Goal: Transaction & Acquisition: Purchase product/service

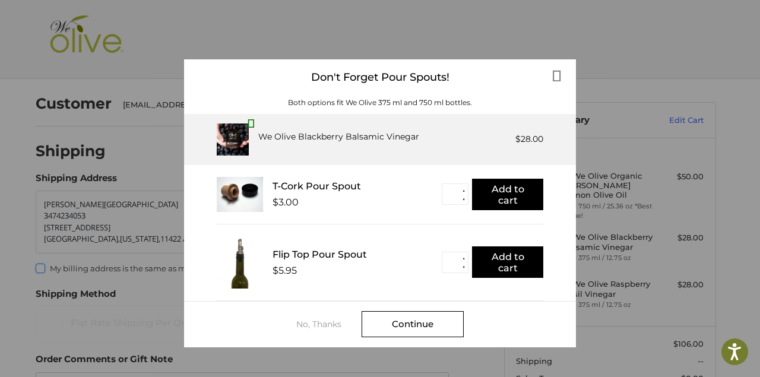
scroll to position [51, 0]
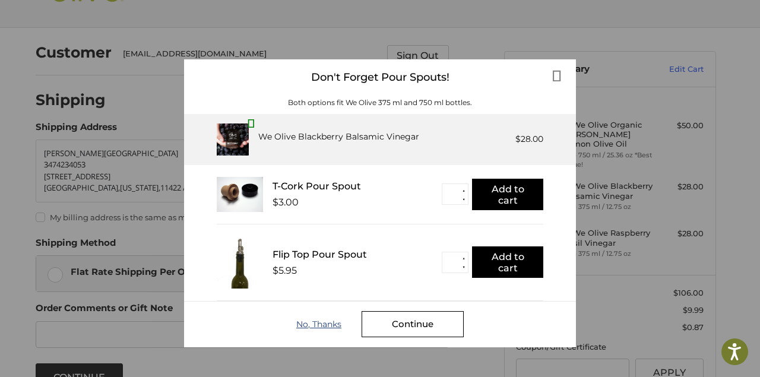
click at [336, 326] on div "No, Thanks" at bounding box center [328, 323] width 65 height 9
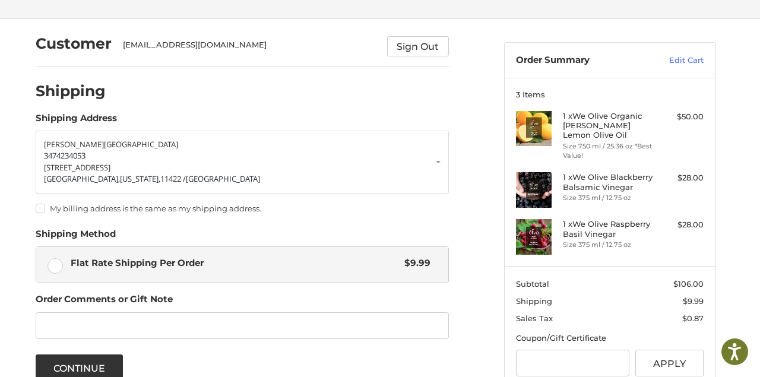
scroll to position [62, 0]
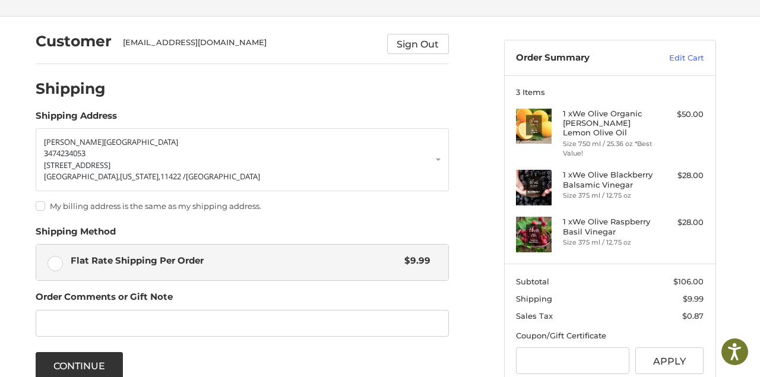
click at [40, 202] on label "My billing address is the same as my shipping address." at bounding box center [242, 205] width 413 height 9
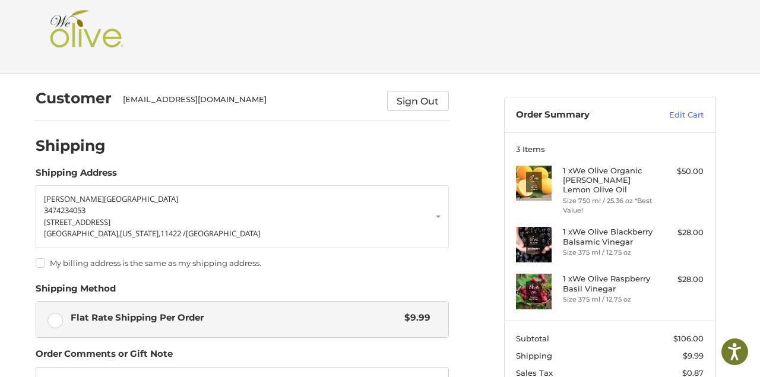
scroll to position [5, 0]
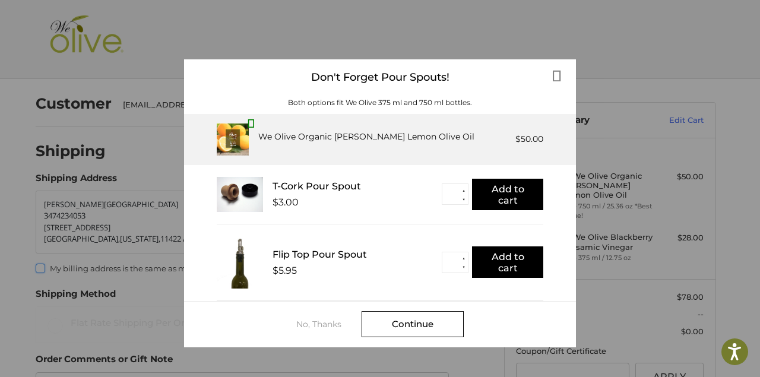
scroll to position [51, 0]
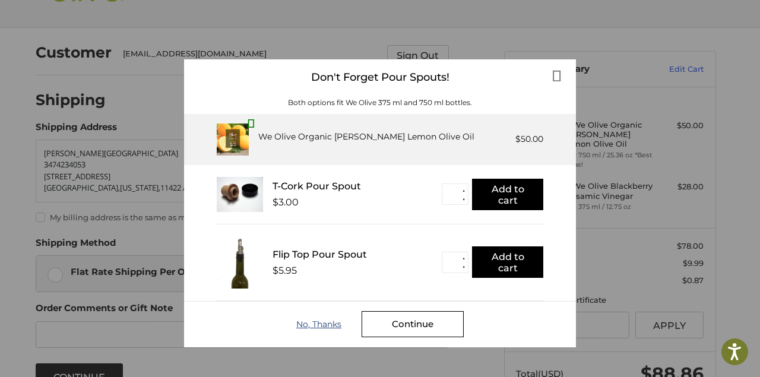
click at [316, 324] on div "No, Thanks" at bounding box center [328, 323] width 65 height 9
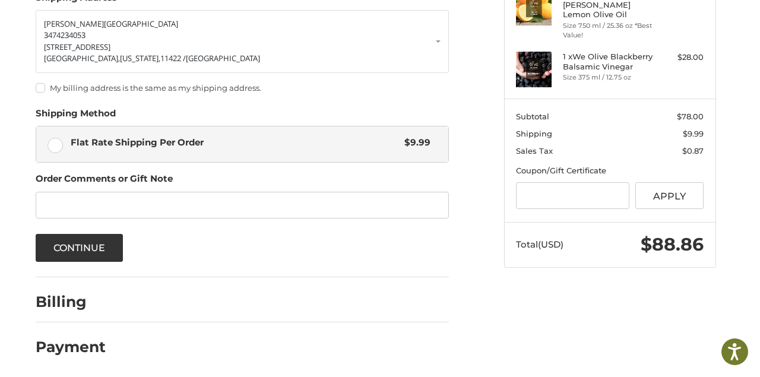
scroll to position [180, 0]
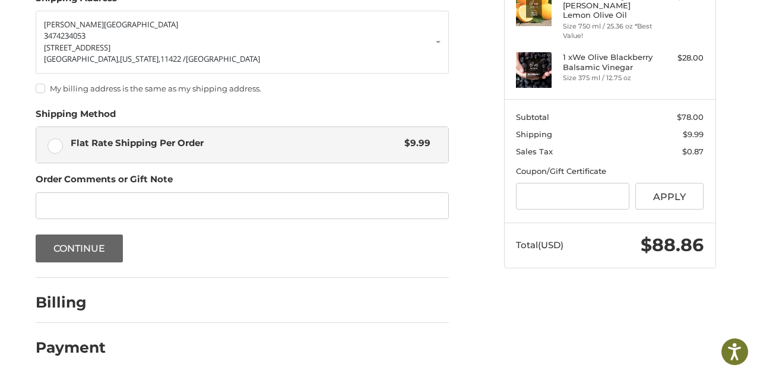
click at [100, 255] on button "Continue" at bounding box center [80, 248] width 88 height 28
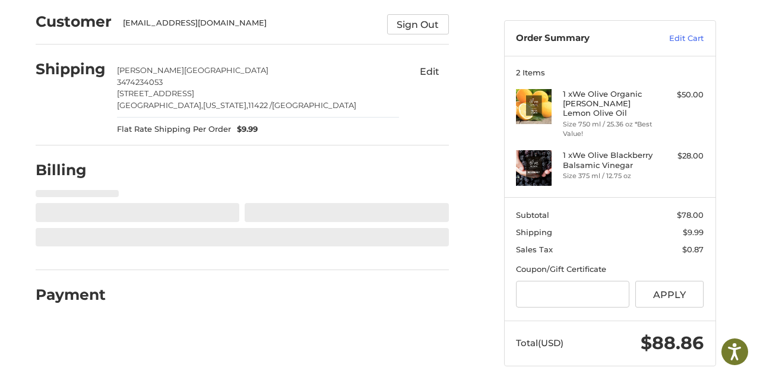
select select "**"
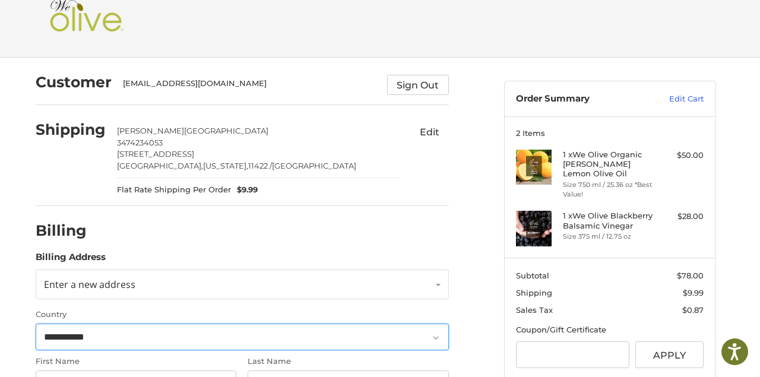
scroll to position [18, 0]
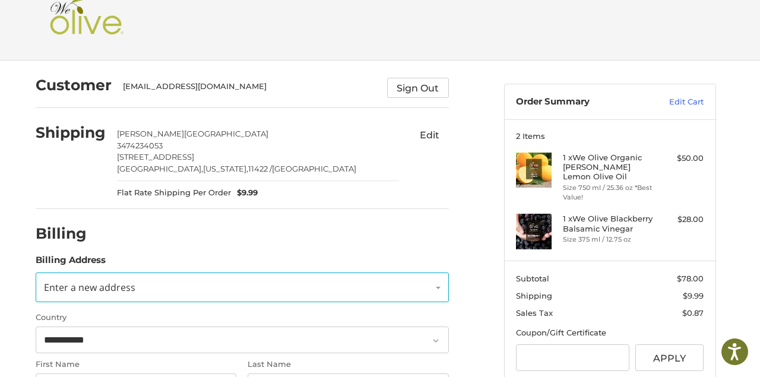
click at [104, 285] on span "Enter a new address" at bounding box center [89, 287] width 91 height 13
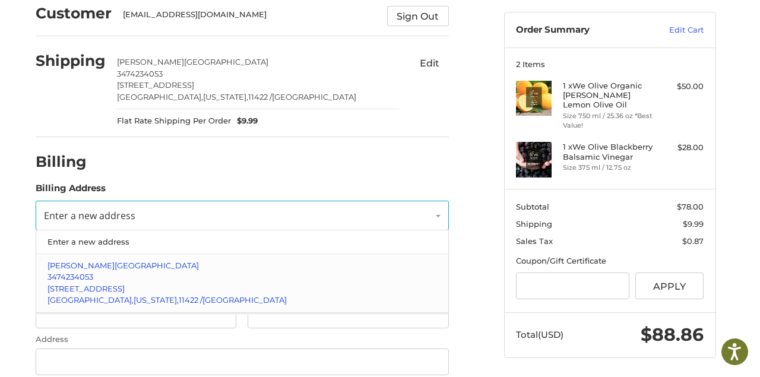
scroll to position [94, 0]
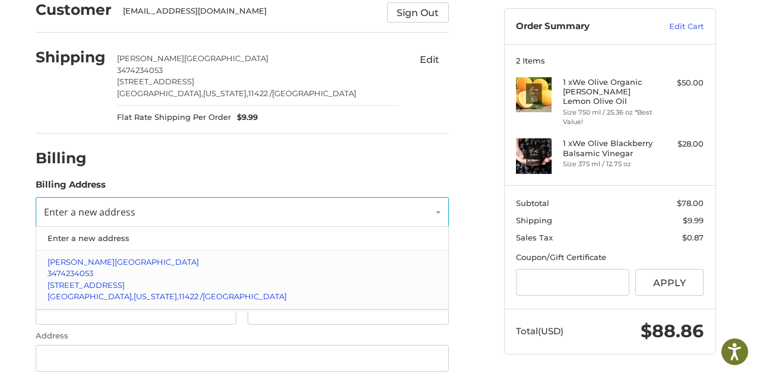
click at [66, 280] on span "[STREET_ADDRESS]" at bounding box center [85, 284] width 77 height 9
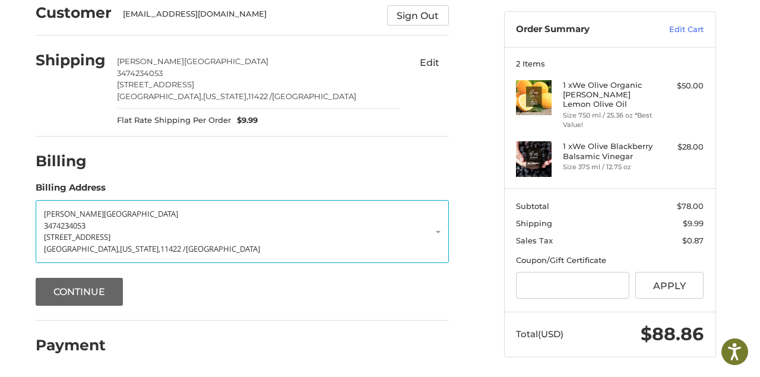
scroll to position [91, 1]
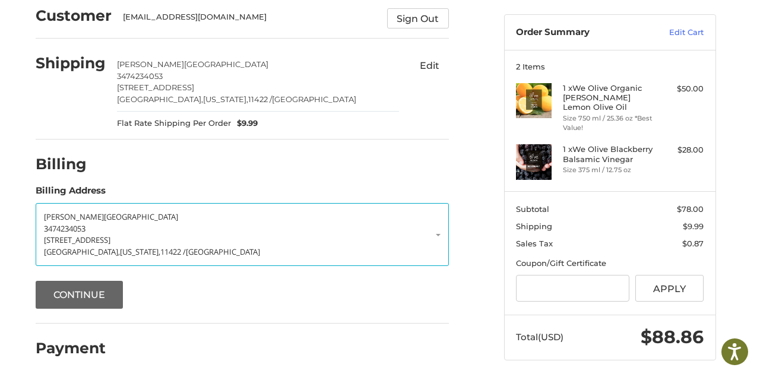
click at [80, 294] on button "Continue" at bounding box center [80, 295] width 88 height 28
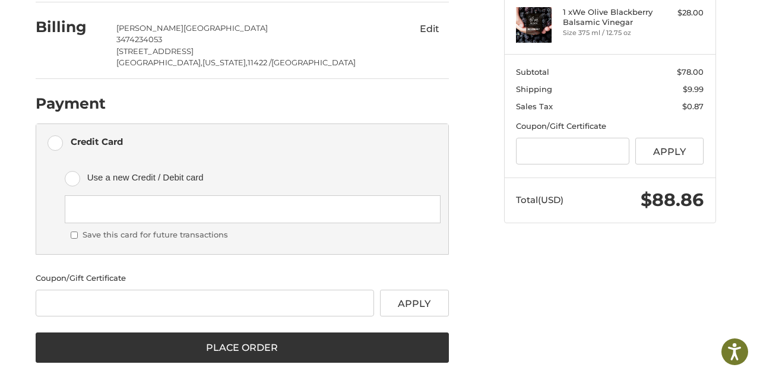
scroll to position [227, 0]
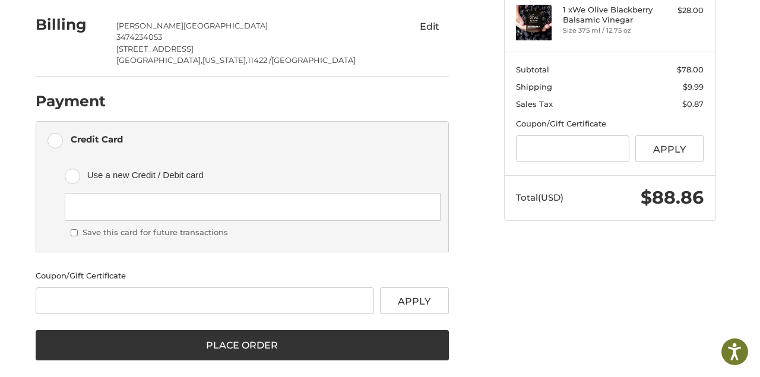
click at [88, 211] on div at bounding box center [252, 207] width 375 height 28
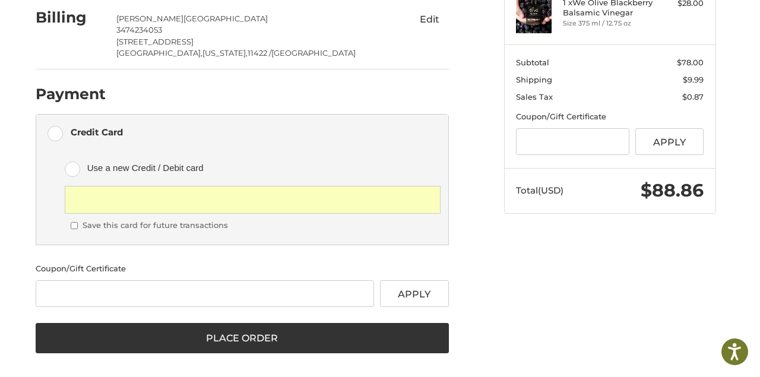
scroll to position [234, 0]
click at [411, 205] on div at bounding box center [252, 200] width 375 height 28
click at [411, 204] on div at bounding box center [252, 200] width 375 height 28
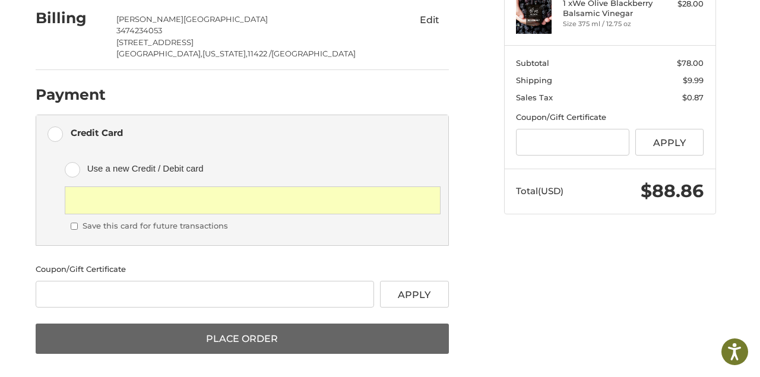
click at [149, 340] on button "Place Order" at bounding box center [242, 338] width 413 height 31
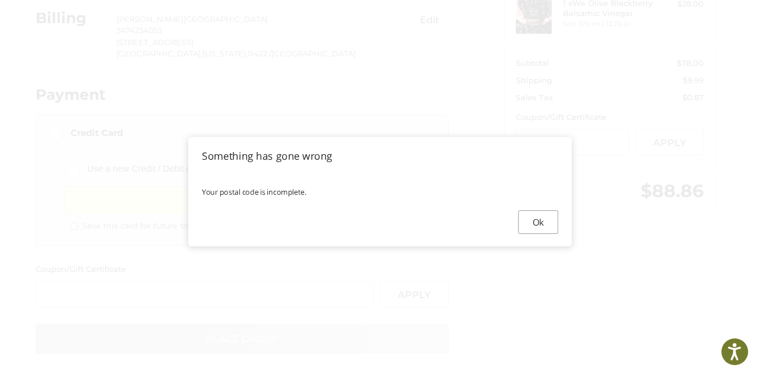
click at [531, 218] on button "Ok" at bounding box center [538, 221] width 40 height 24
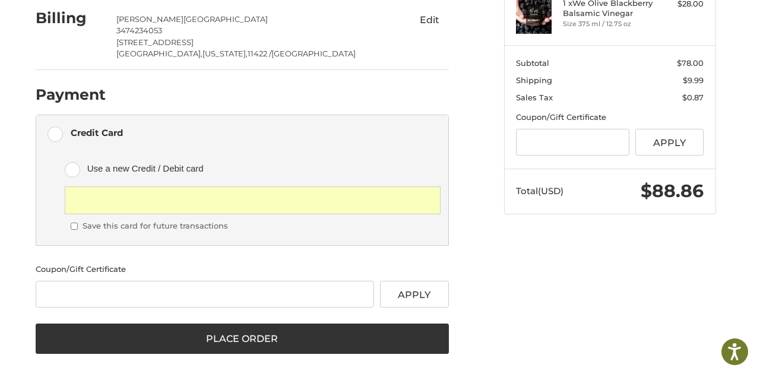
click at [337, 250] on form "Payment Methods Credit Card Credit Card Save this card for future transactions …" at bounding box center [242, 234] width 413 height 239
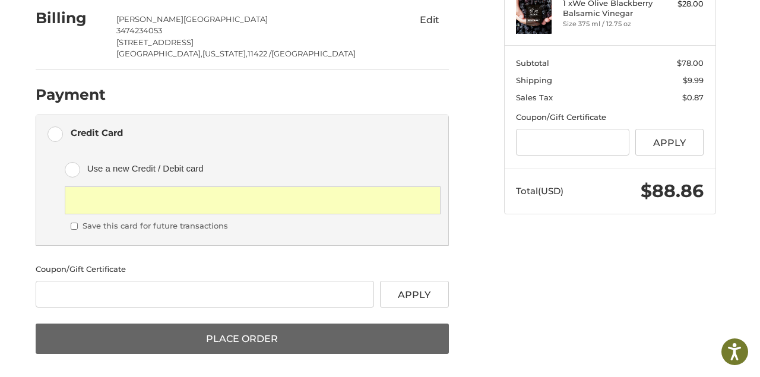
click at [358, 330] on button "Place Order" at bounding box center [242, 338] width 413 height 31
